Goal: Information Seeking & Learning: Learn about a topic

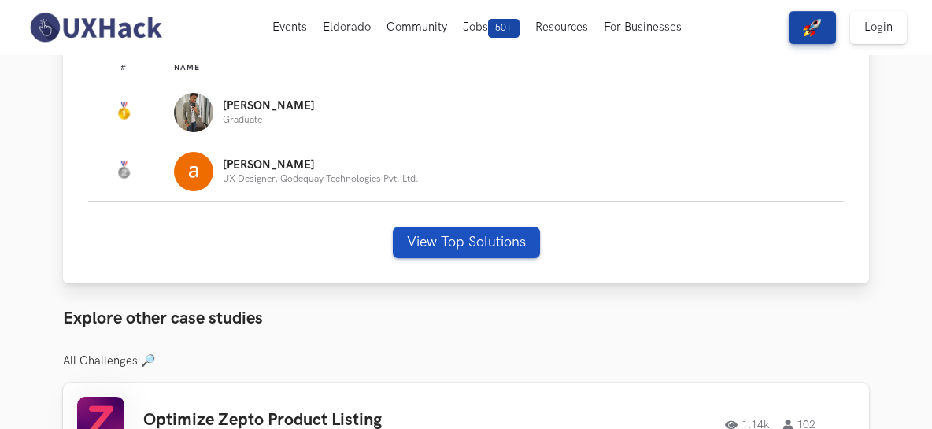
scroll to position [929, 0]
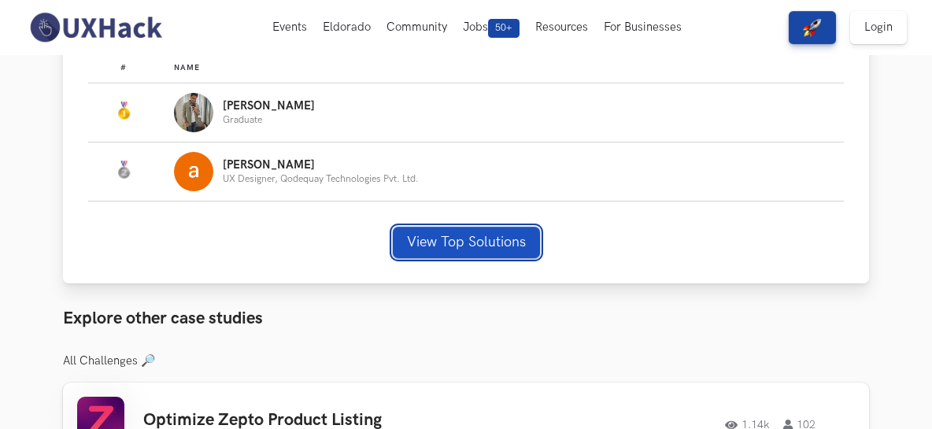
click at [415, 238] on button "View Top Solutions" at bounding box center [466, 242] width 147 height 31
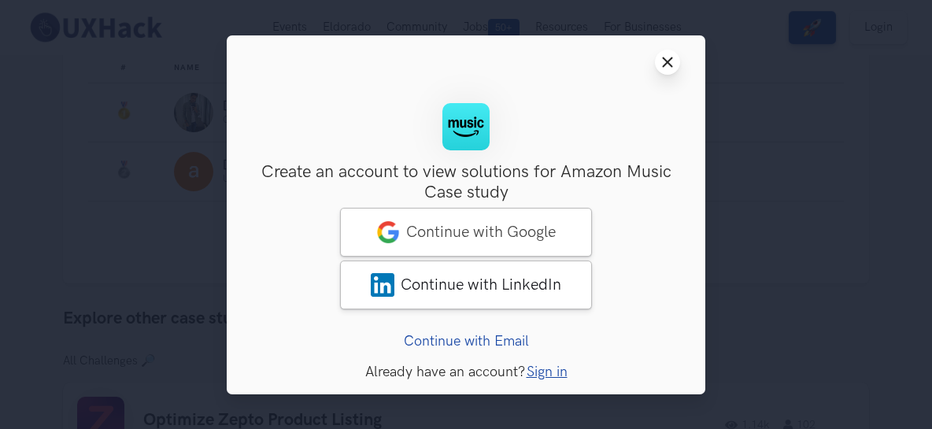
click at [667, 69] on button "Close modal window" at bounding box center [667, 62] width 25 height 25
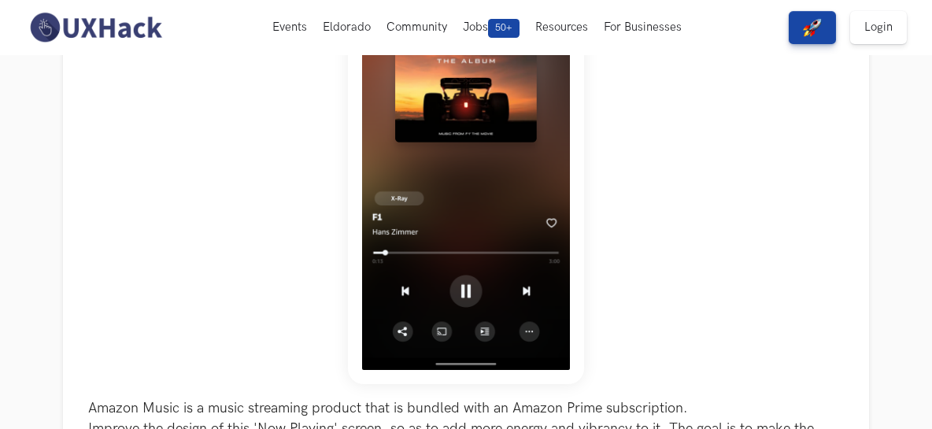
scroll to position [0, 0]
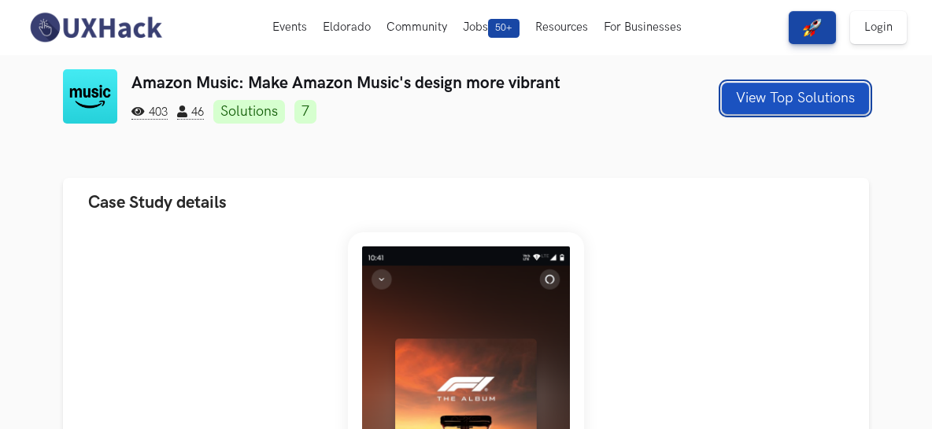
click at [783, 94] on button "View Top Solutions" at bounding box center [795, 98] width 147 height 31
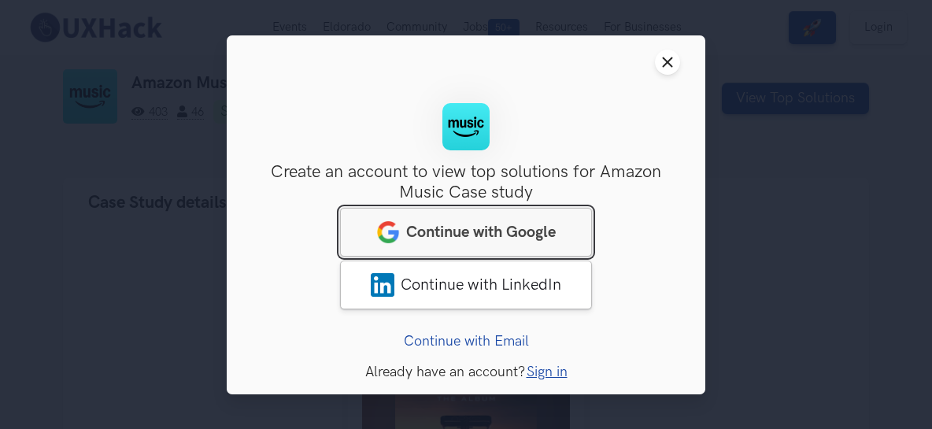
click at [479, 231] on span "Continue with Google" at bounding box center [481, 231] width 150 height 19
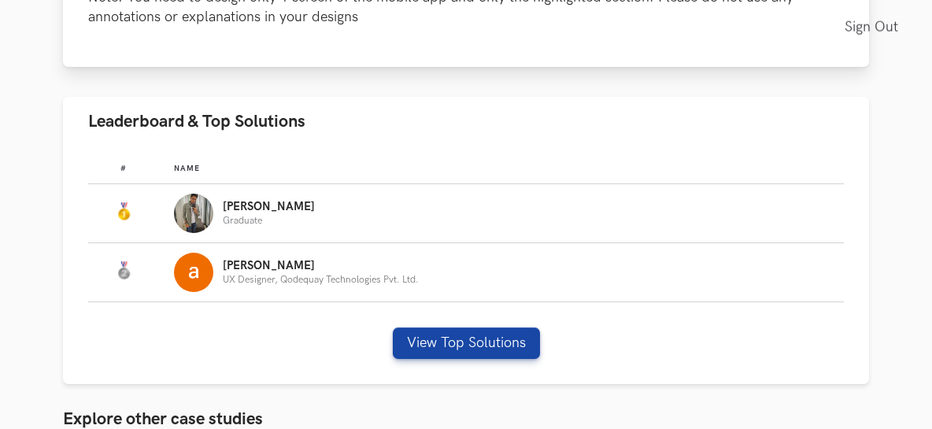
scroll to position [845, 0]
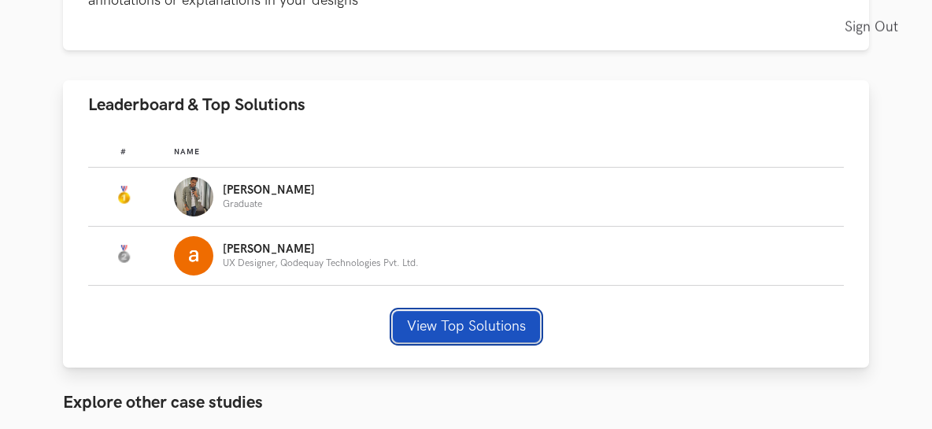
click at [421, 330] on button "View Top Solutions" at bounding box center [466, 326] width 147 height 31
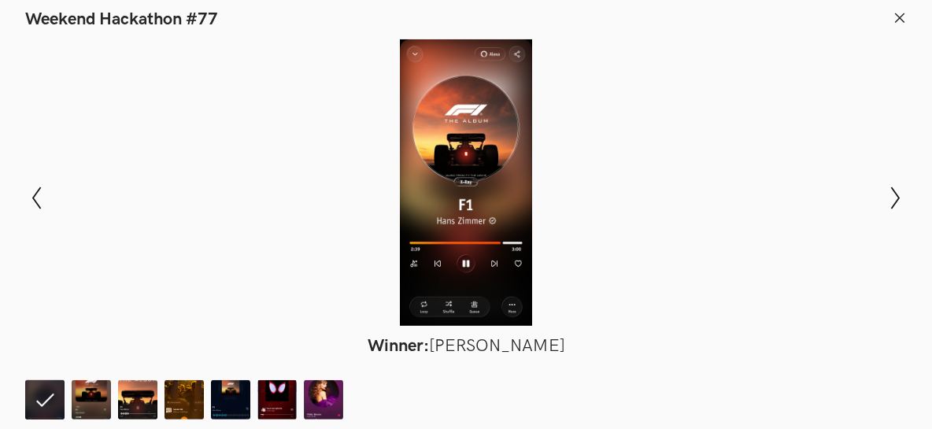
scroll to position [1013, 0]
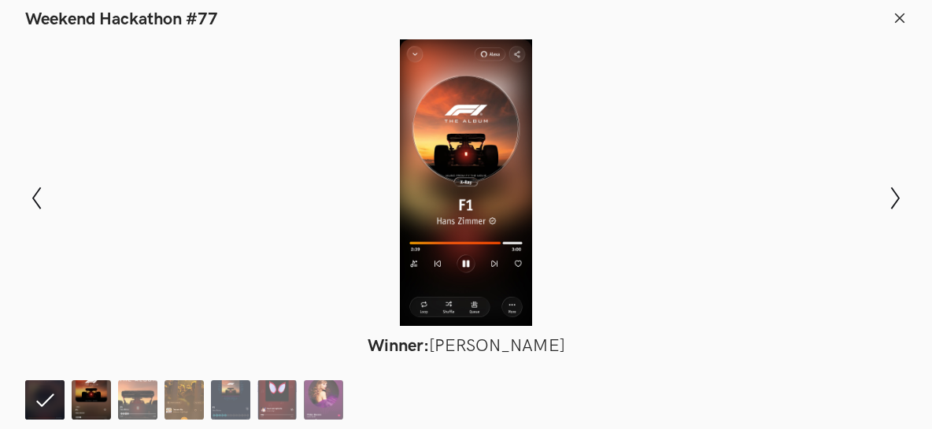
click at [94, 400] on img at bounding box center [91, 399] width 39 height 39
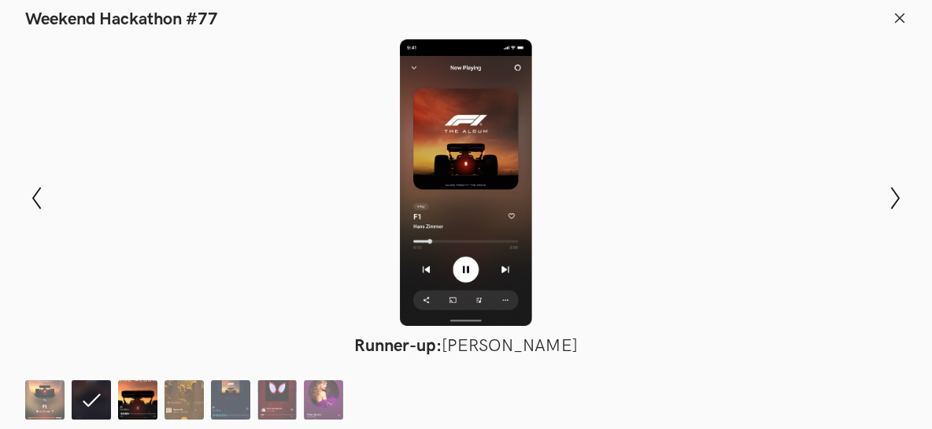
click at [141, 403] on img at bounding box center [137, 399] width 39 height 39
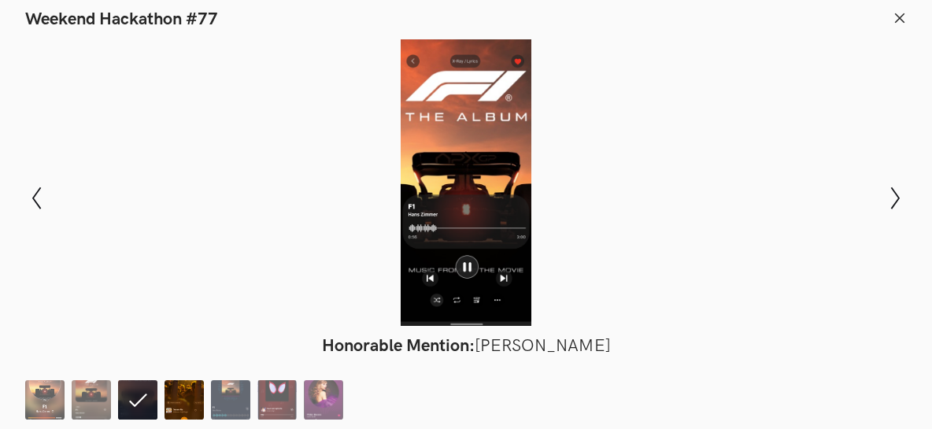
click at [194, 405] on img at bounding box center [183, 399] width 39 height 39
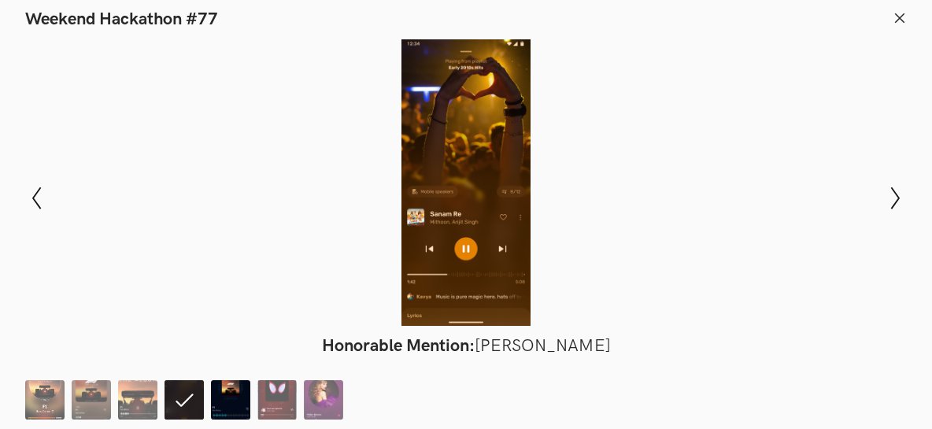
click at [234, 405] on img at bounding box center [230, 399] width 39 height 39
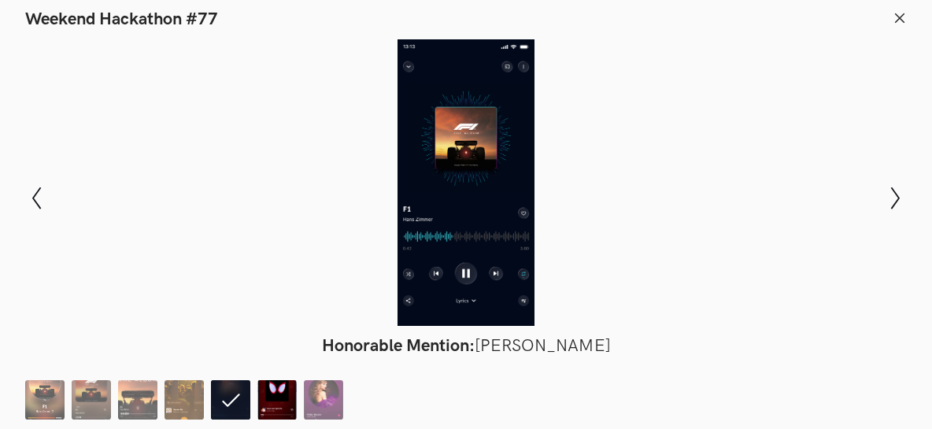
click at [268, 406] on img at bounding box center [276, 399] width 39 height 39
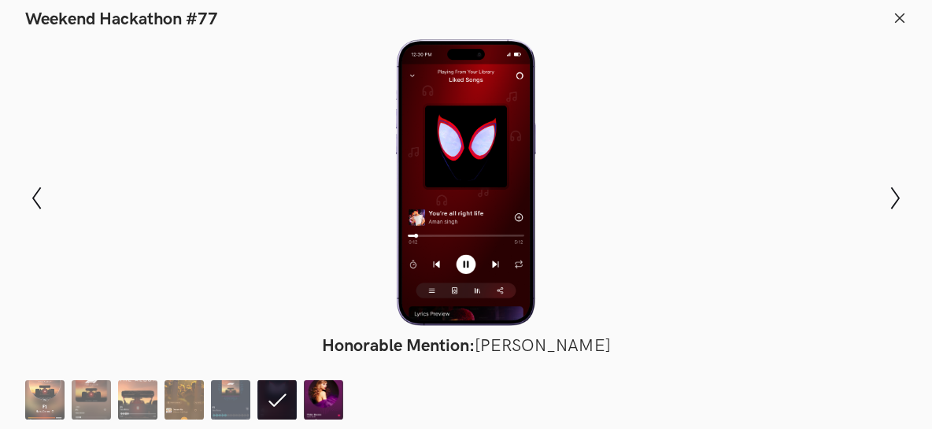
click at [316, 408] on img at bounding box center [323, 399] width 39 height 39
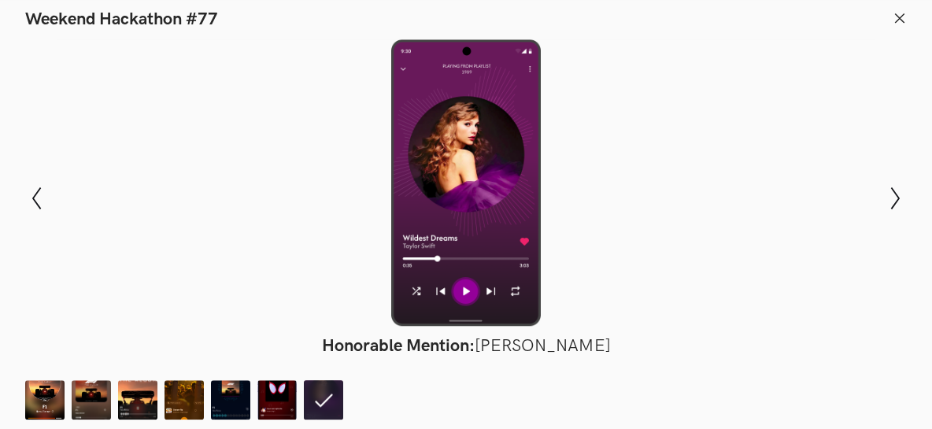
scroll to position [1182, 0]
click at [36, 199] on icon "Show previous slide" at bounding box center [36, 198] width 23 height 23
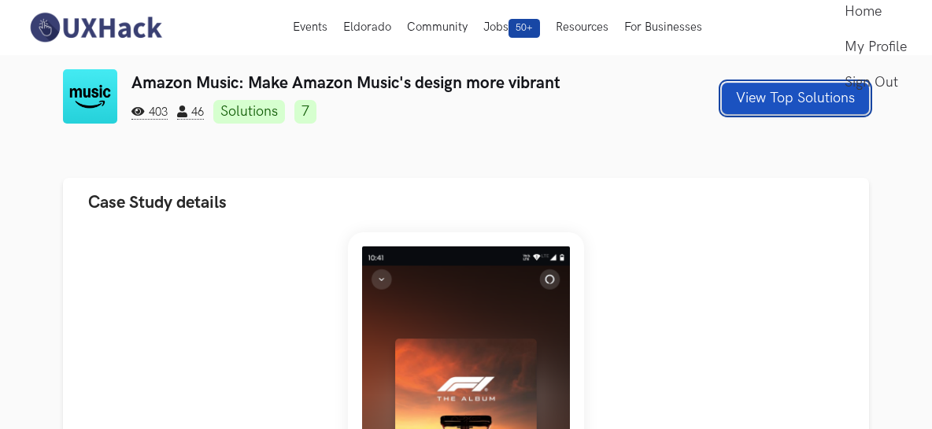
click at [790, 99] on button "View Top Solutions" at bounding box center [795, 98] width 147 height 31
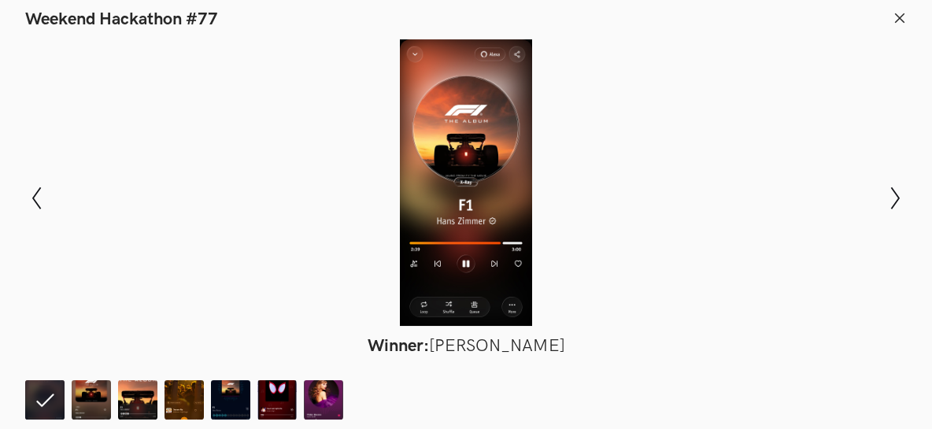
scroll to position [422, 0]
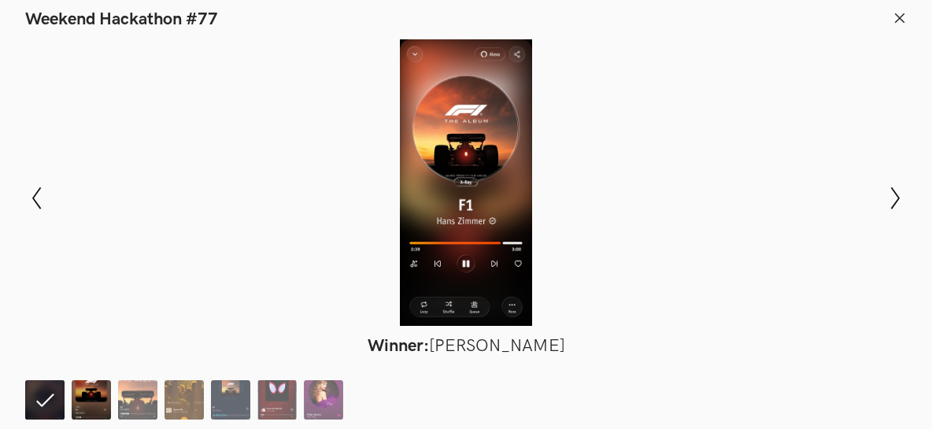
click at [98, 401] on img at bounding box center [91, 399] width 39 height 39
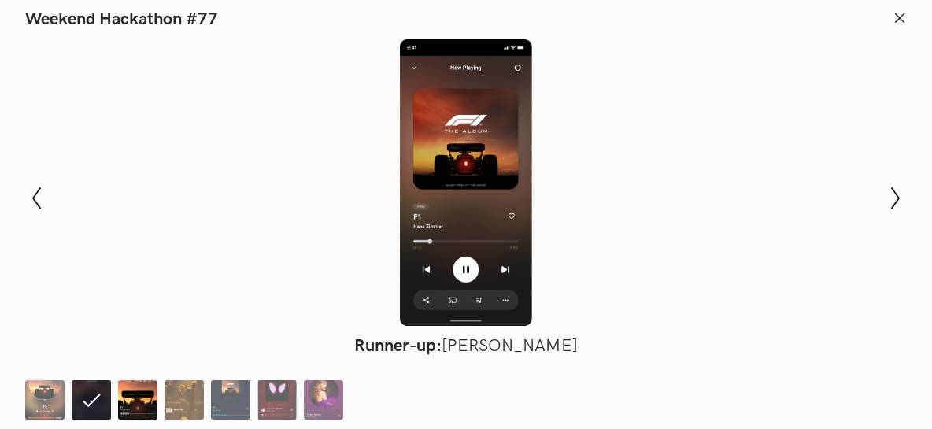
click at [144, 407] on img at bounding box center [137, 399] width 39 height 39
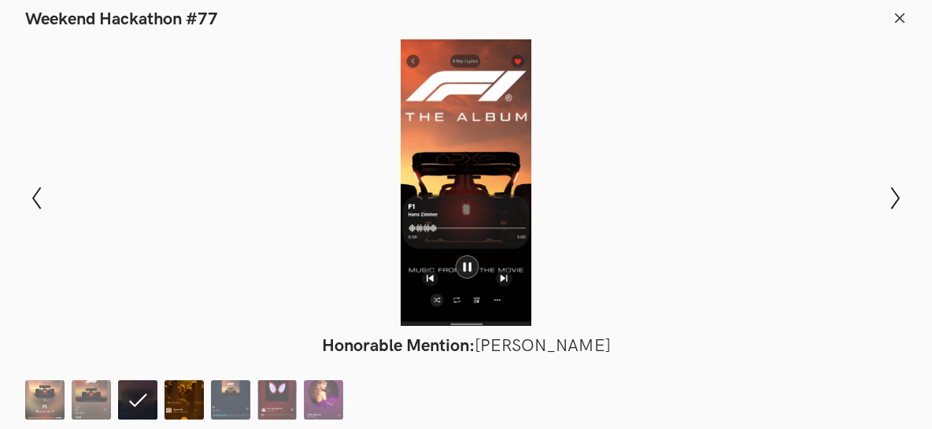
click at [187, 402] on img at bounding box center [183, 399] width 39 height 39
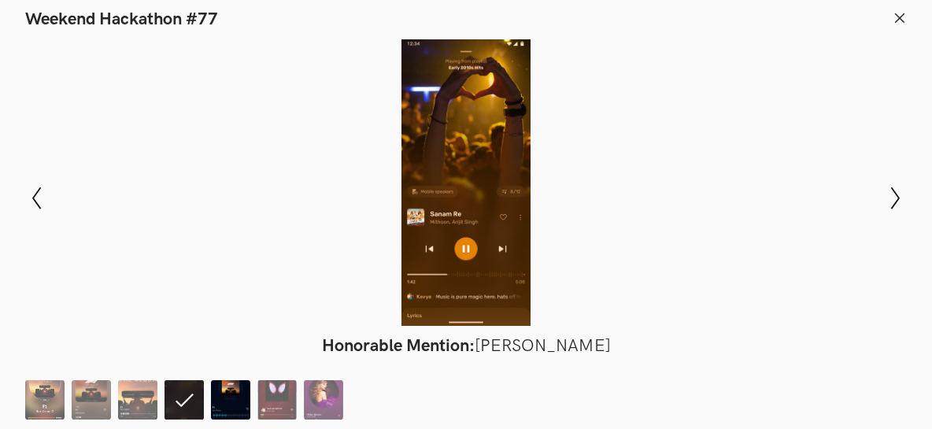
click at [223, 403] on img at bounding box center [230, 399] width 39 height 39
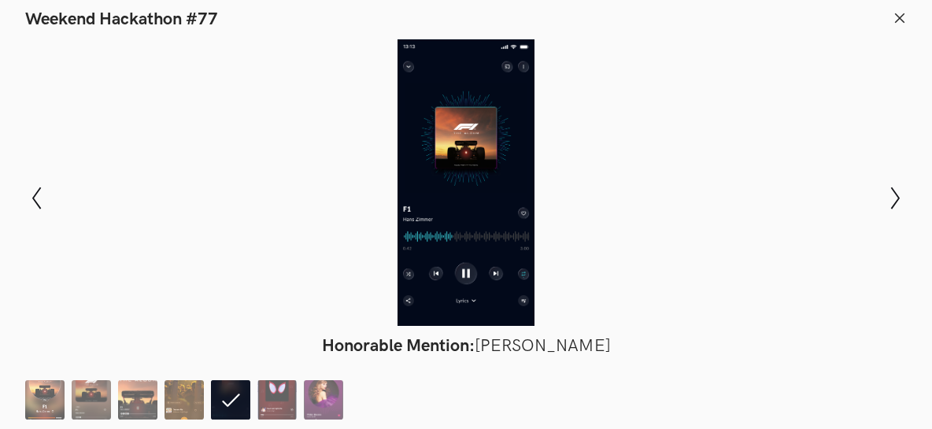
click at [241, 399] on li at bounding box center [230, 399] width 39 height 39
click at [169, 401] on img at bounding box center [183, 399] width 39 height 39
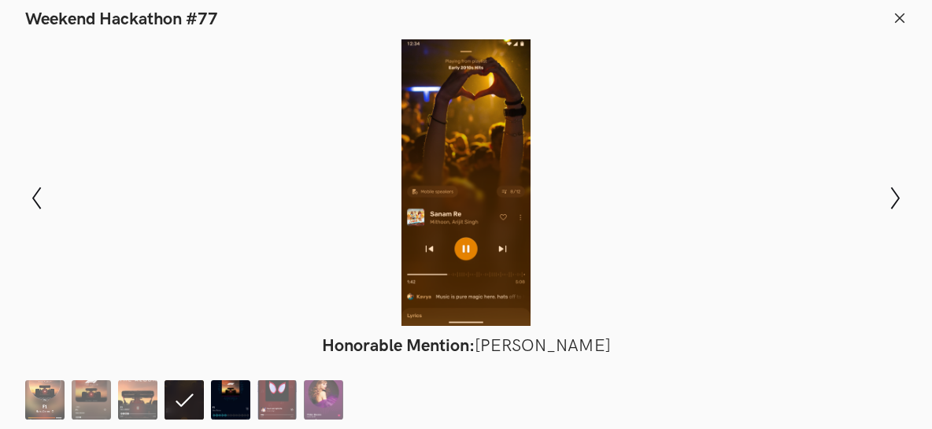
click at [234, 405] on img at bounding box center [230, 399] width 39 height 39
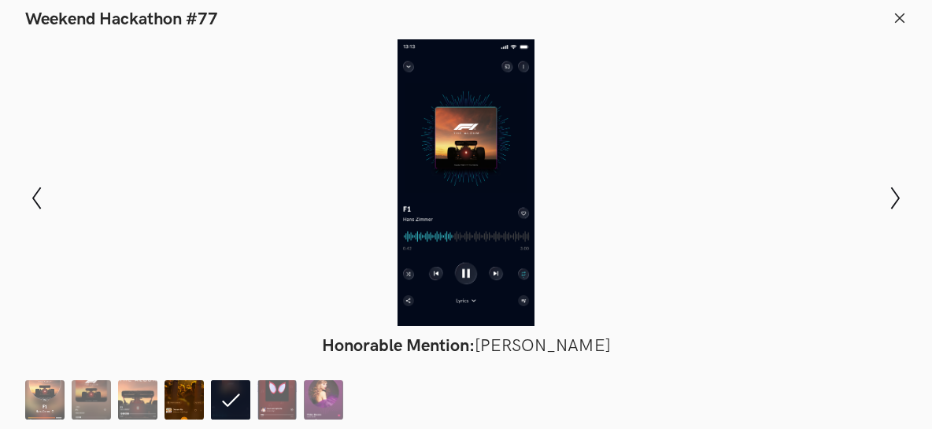
click at [172, 400] on img at bounding box center [183, 399] width 39 height 39
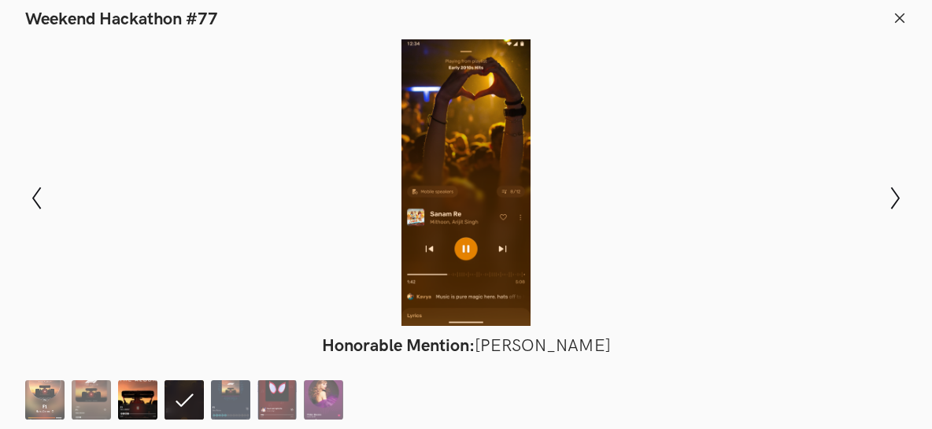
click at [135, 398] on img at bounding box center [137, 399] width 39 height 39
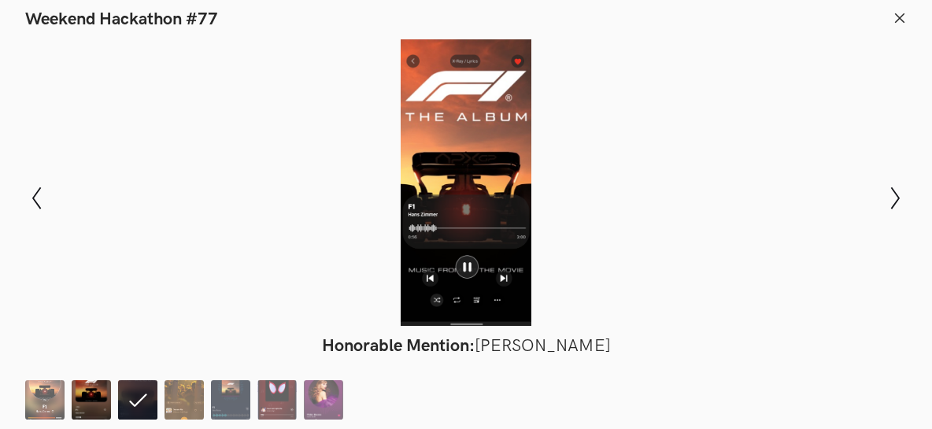
click at [96, 392] on img at bounding box center [91, 399] width 39 height 39
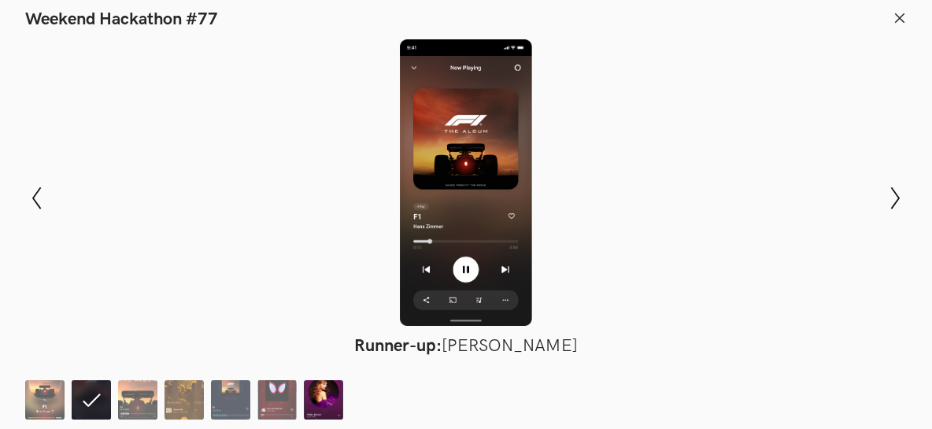
click at [306, 399] on img at bounding box center [323, 399] width 39 height 39
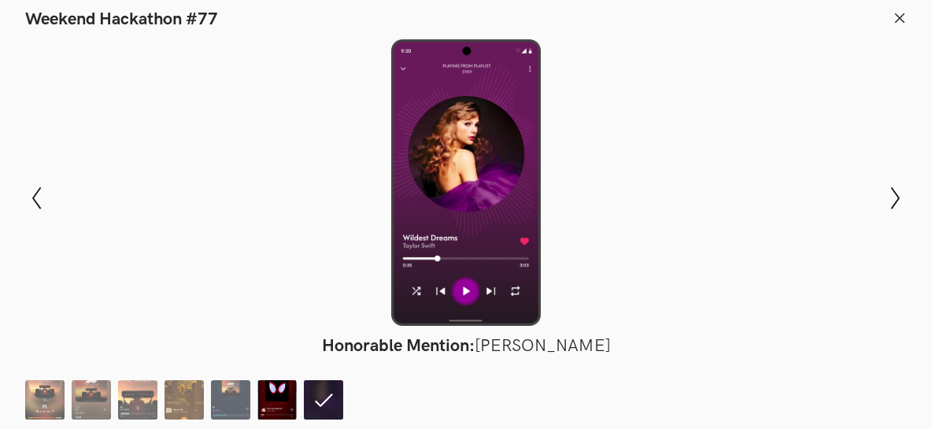
click at [275, 401] on img at bounding box center [276, 399] width 39 height 39
